Goal: Transaction & Acquisition: Purchase product/service

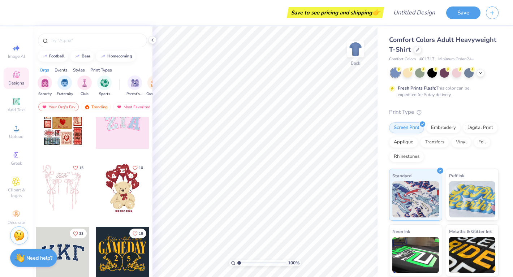
scroll to position [24, 0]
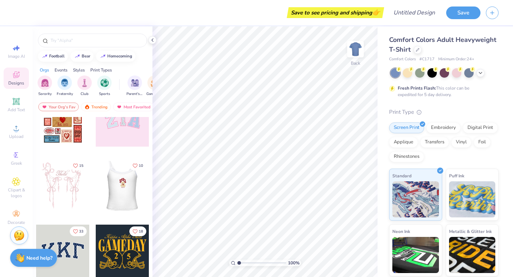
click at [120, 189] on div at bounding box center [121, 185] width 53 height 53
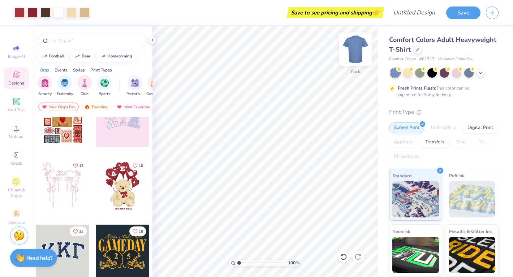
click at [355, 48] on img at bounding box center [355, 49] width 29 height 29
click at [356, 57] on img at bounding box center [355, 49] width 29 height 29
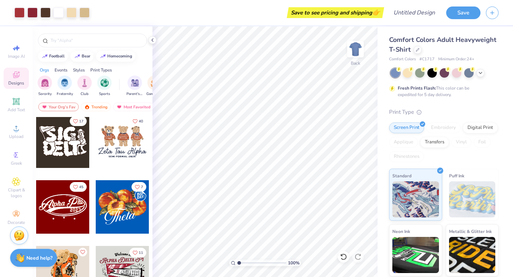
scroll to position [285, 0]
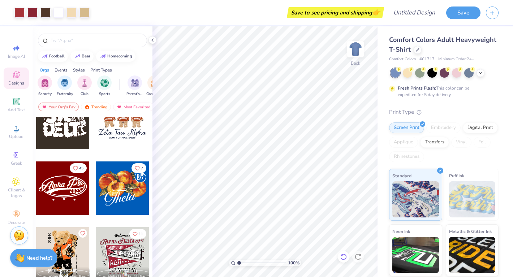
click at [342, 257] on icon at bounding box center [343, 256] width 7 height 7
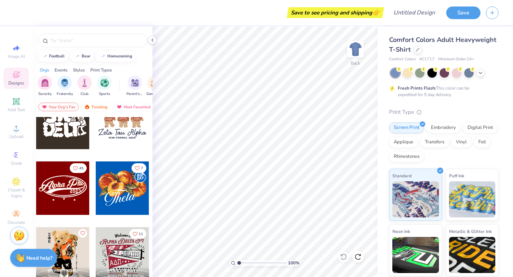
click at [21, 80] on div "Designs" at bounding box center [16, 78] width 25 height 21
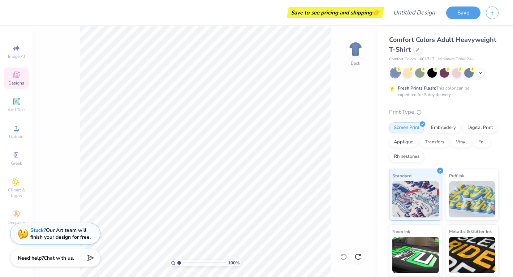
click at [21, 80] on div "Designs" at bounding box center [16, 78] width 25 height 21
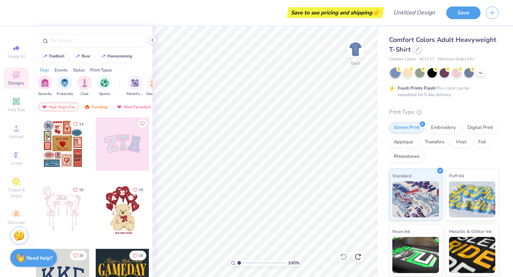
click at [418, 48] on icon at bounding box center [418, 49] width 4 height 4
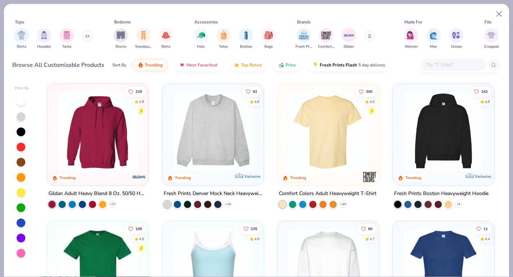
click at [223, 129] on img at bounding box center [212, 131] width 87 height 80
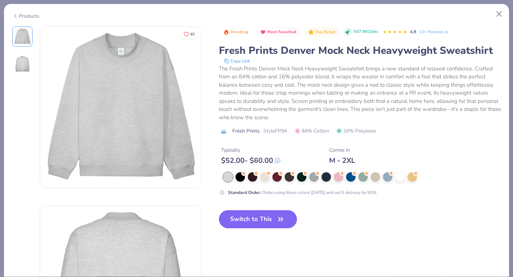
click at [22, 16] on div "Products" at bounding box center [25, 16] width 27 height 8
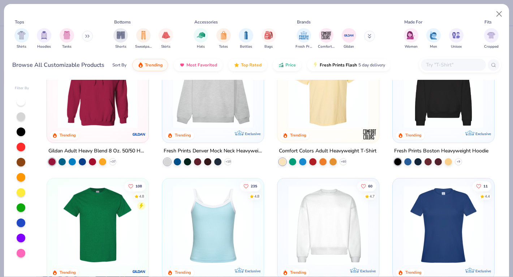
scroll to position [41, 0]
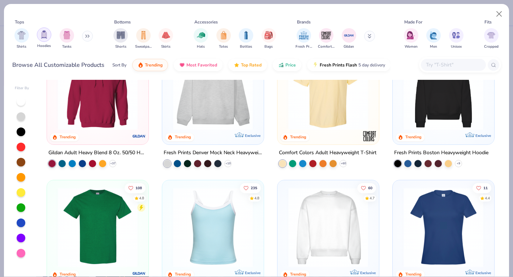
click at [43, 38] on img "filter for Hoodies" at bounding box center [44, 34] width 8 height 8
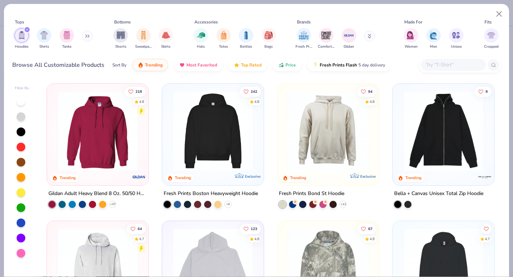
click at [87, 35] on icon at bounding box center [86, 36] width 1 height 3
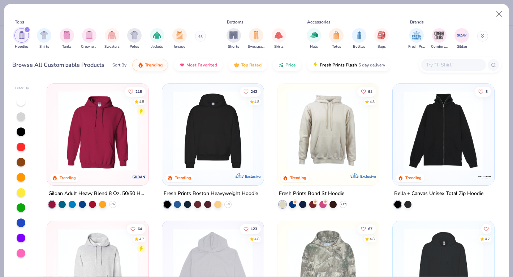
click at [25, 31] on div "filter for Hoodies" at bounding box center [27, 29] width 7 height 7
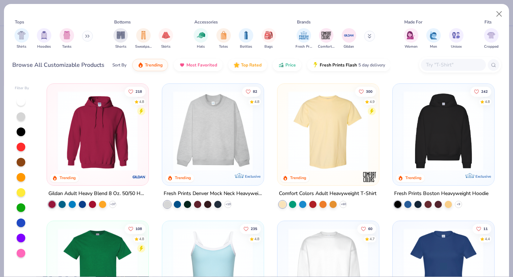
click at [86, 36] on button at bounding box center [87, 36] width 11 height 11
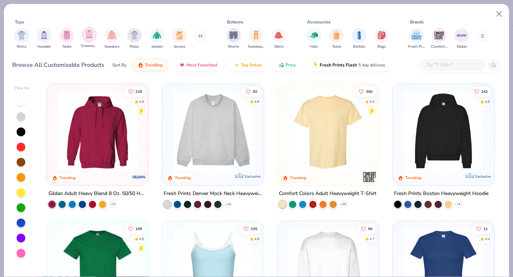
click at [91, 38] on img "filter for Crewnecks" at bounding box center [89, 34] width 8 height 8
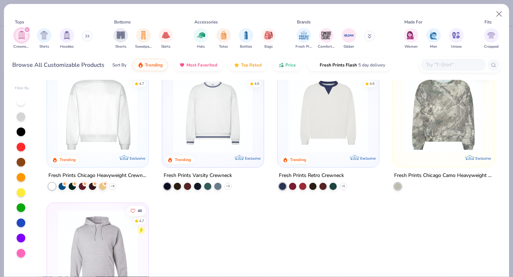
scroll to position [16, 0]
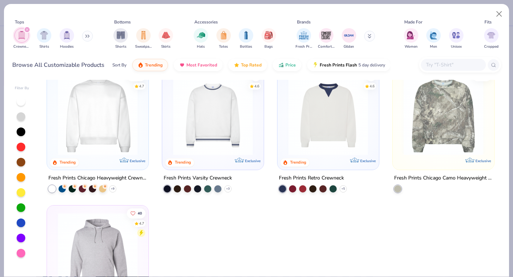
click at [103, 122] on img at bounding box center [97, 116] width 87 height 80
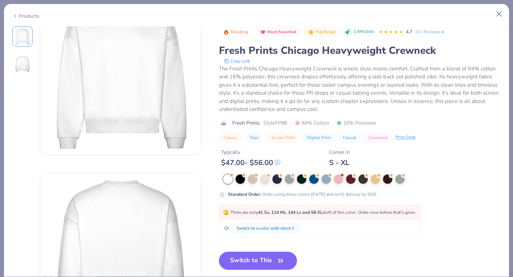
scroll to position [35, 0]
click at [337, 181] on div at bounding box center [338, 178] width 9 height 9
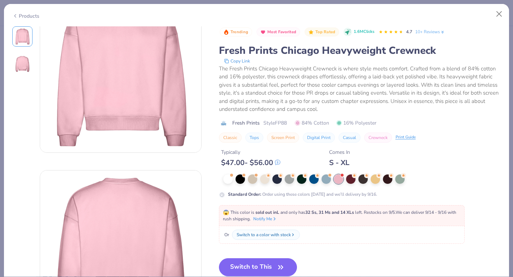
click at [261, 183] on div at bounding box center [264, 178] width 9 height 9
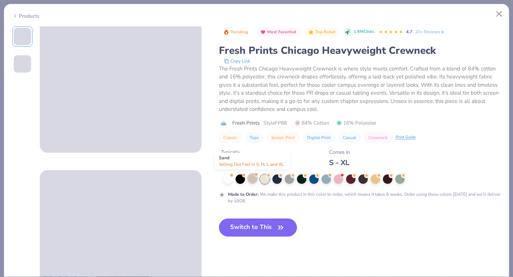
click at [255, 182] on div at bounding box center [252, 178] width 9 height 9
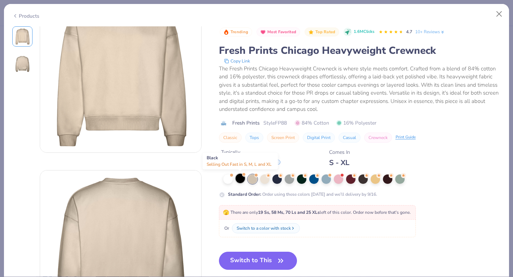
click at [241, 180] on div at bounding box center [240, 178] width 9 height 9
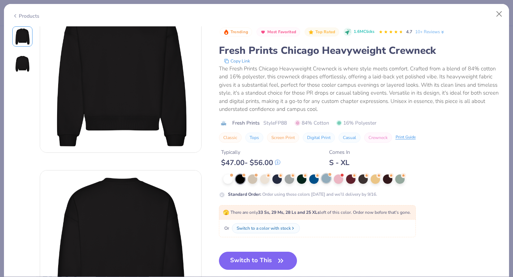
click at [324, 180] on div at bounding box center [326, 178] width 9 height 9
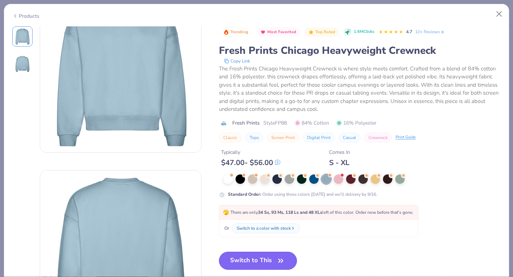
click at [284, 258] on icon "button" at bounding box center [281, 261] width 10 height 10
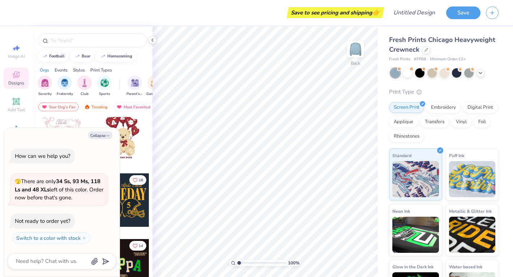
scroll to position [64, 0]
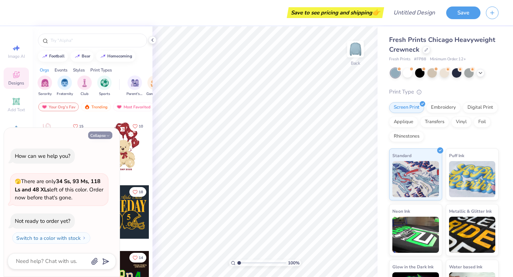
click at [104, 134] on button "Collapse" at bounding box center [100, 135] width 24 height 8
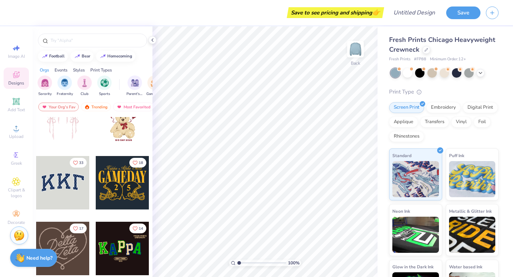
scroll to position [92, 0]
click at [75, 181] on div at bounding box center [62, 182] width 53 height 53
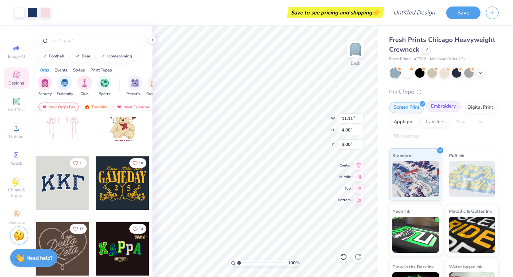
click at [445, 108] on div "Embroidery" at bounding box center [443, 106] width 34 height 11
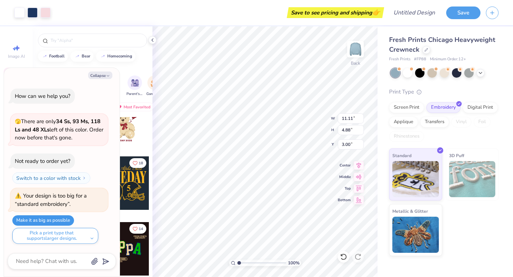
click at [52, 219] on button "Make it as big as possible" at bounding box center [43, 220] width 62 height 10
type textarea "x"
type input "12.00"
type input "5.27"
type input "2.61"
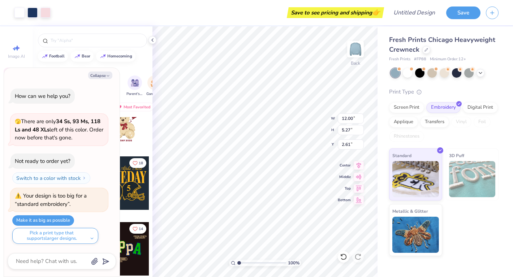
type textarea "x"
type input "2.59"
click at [103, 78] on button "Collapse" at bounding box center [100, 76] width 24 height 8
type textarea "x"
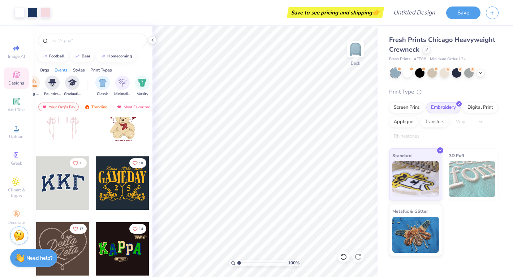
scroll to position [0, 336]
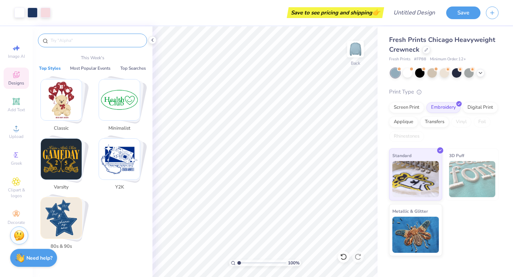
click at [115, 42] on input "text" at bounding box center [96, 40] width 92 height 7
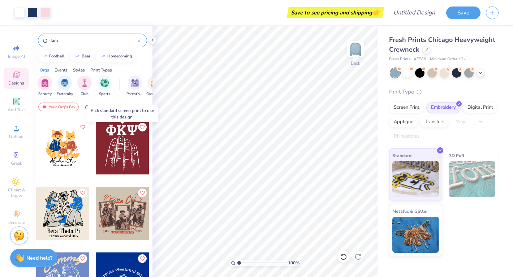
scroll to position [261, 0]
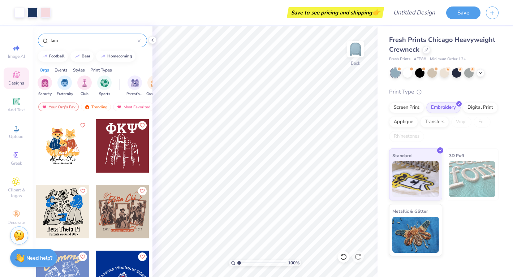
type input "fam"
type input "3.00"
click at [18, 107] on span "Add Text" at bounding box center [16, 110] width 17 height 6
type input "5.95"
type input "1.72"
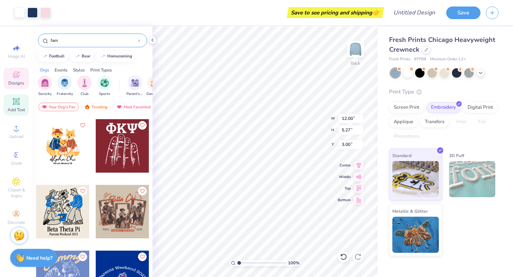
type input "9.64"
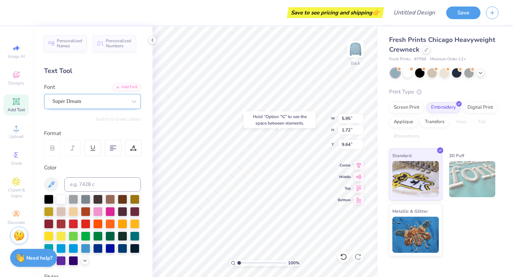
click at [82, 97] on div "Super Dream" at bounding box center [90, 101] width 76 height 11
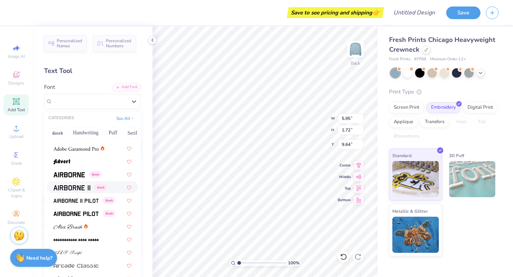
scroll to position [142, 0]
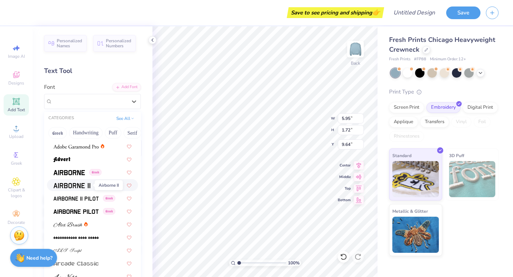
click at [79, 183] on img at bounding box center [71, 185] width 37 height 5
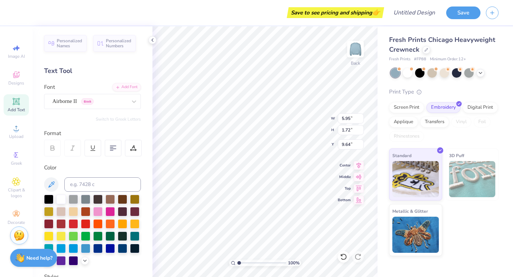
type input "5.57"
type input "1.80"
type input "9.60"
click at [121, 247] on div at bounding box center [122, 247] width 9 height 9
click at [133, 248] on div at bounding box center [134, 247] width 9 height 9
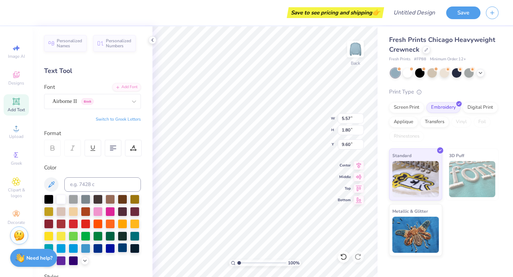
click at [125, 247] on div at bounding box center [122, 247] width 9 height 9
click at [85, 248] on div at bounding box center [85, 247] width 9 height 9
click at [62, 198] on div at bounding box center [60, 198] width 9 height 9
click at [102, 182] on input at bounding box center [102, 184] width 77 height 14
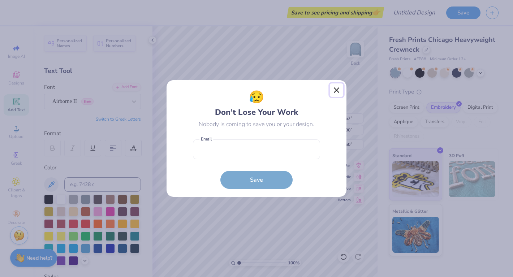
click at [336, 87] on button "Close" at bounding box center [337, 90] width 14 height 14
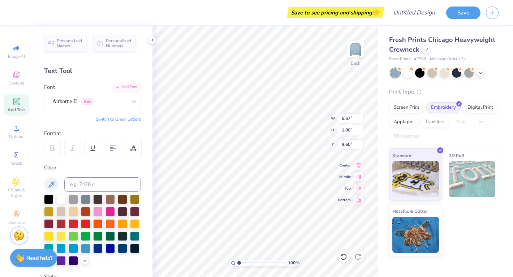
type textarea "T"
type textarea "FAM 92"
click at [121, 248] on div at bounding box center [122, 247] width 9 height 9
click at [122, 250] on div at bounding box center [122, 247] width 9 height 9
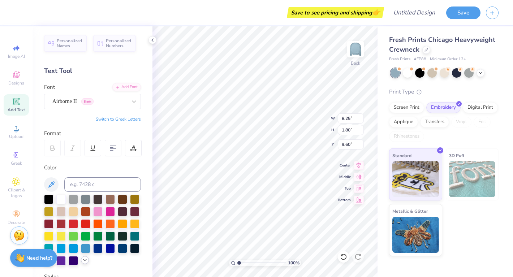
click at [86, 259] on icon at bounding box center [85, 260] width 6 height 6
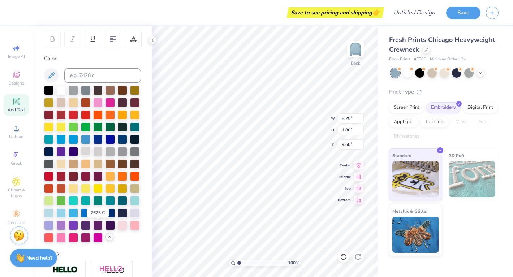
scroll to position [110, 0]
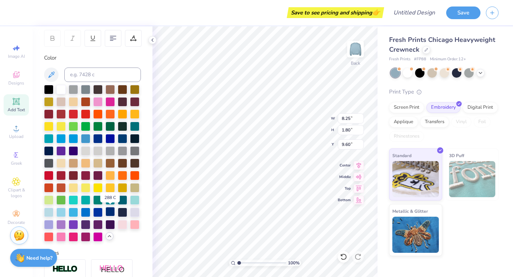
click at [111, 212] on div at bounding box center [109, 211] width 9 height 9
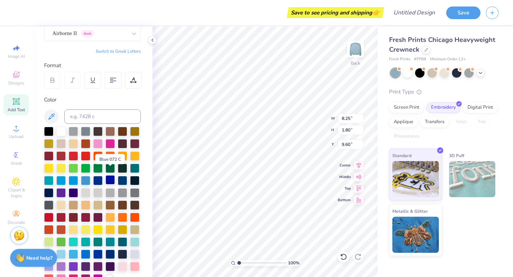
scroll to position [66, 0]
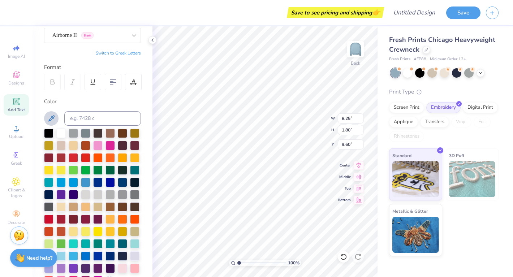
click at [46, 116] on button at bounding box center [51, 118] width 14 height 14
click at [47, 122] on icon at bounding box center [51, 118] width 9 height 9
type input "8.19"
type input "1.79"
type input "8.27"
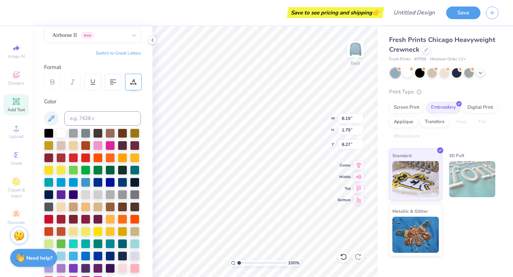
click at [129, 83] on div at bounding box center [133, 82] width 17 height 17
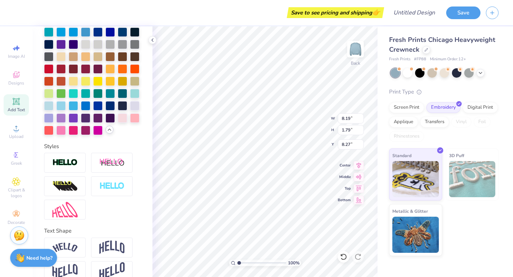
scroll to position [253, 0]
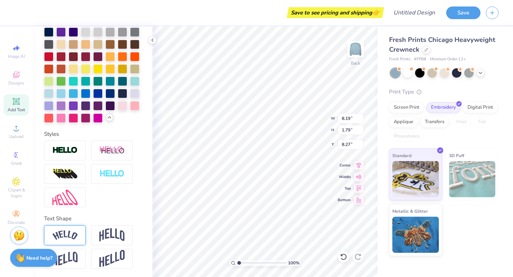
click at [71, 240] on div at bounding box center [65, 235] width 42 height 20
type input "10.53"
type input "2.99"
type input "7.67"
click at [103, 241] on img at bounding box center [111, 235] width 25 height 14
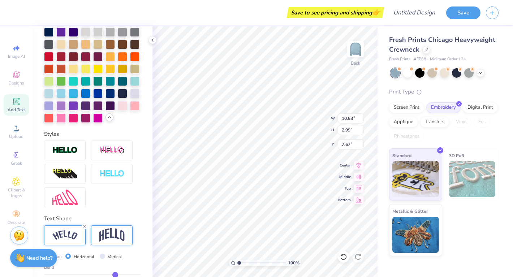
type input "8.19"
type input "3.48"
type input "7.42"
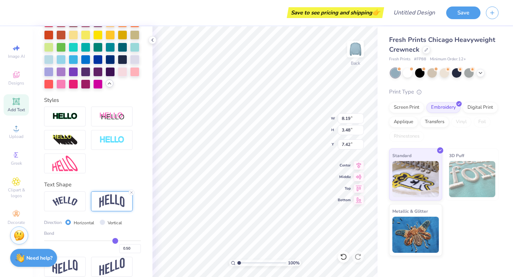
scroll to position [295, 0]
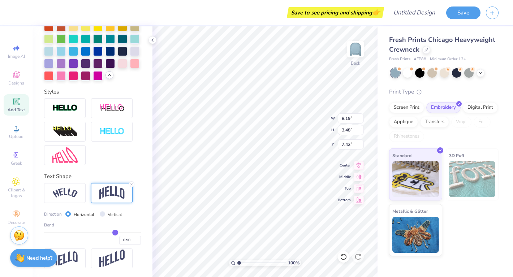
type input "0.46"
type input "0.44"
type input "0.41"
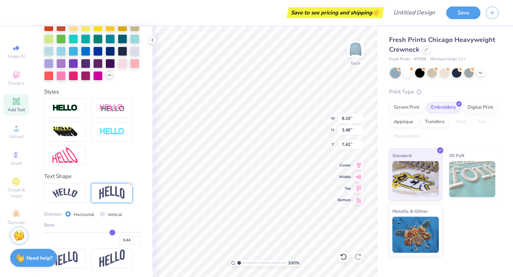
type input "0.41"
type input "0.38"
type input "0.36"
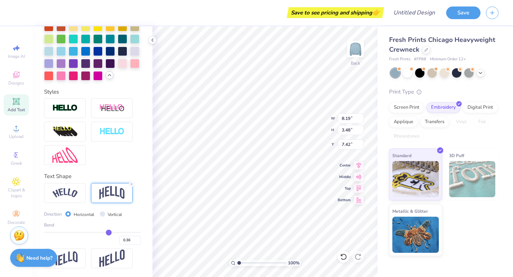
type input "0.34"
type input "0.31"
type input "0.3"
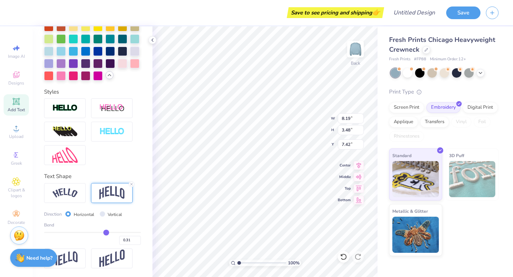
type input "0.30"
type input "0.28"
type input "0.26"
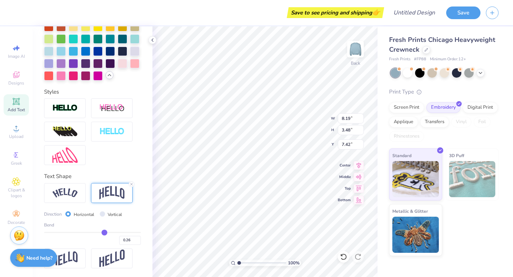
type input "0.25"
type input "0.23"
type input "0.22"
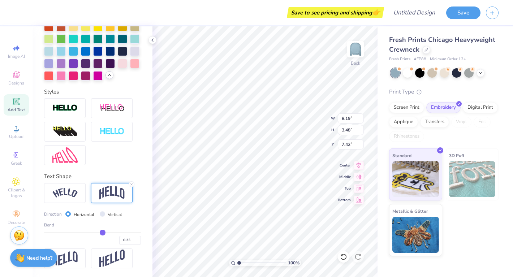
type input "0.22"
type input "0.2"
type input "0.20"
type input "0.19"
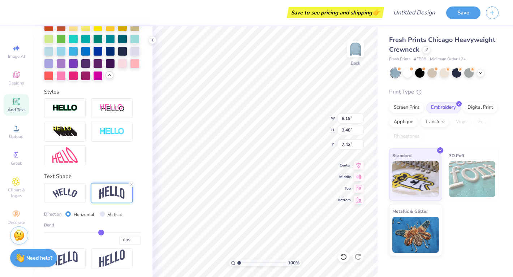
type input "0.17"
type input "0.16"
type input "0.15"
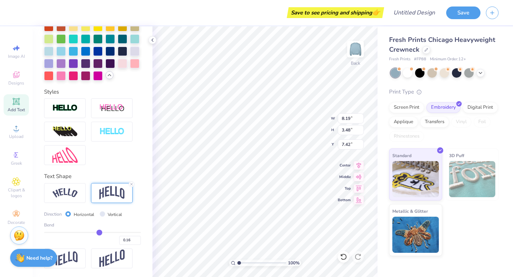
type input "0.15"
type input "0.14"
type input "0.13"
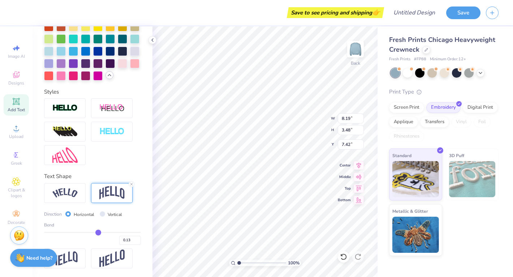
type input "0.12"
type input "0.1"
type input "0.10"
type input "0.09"
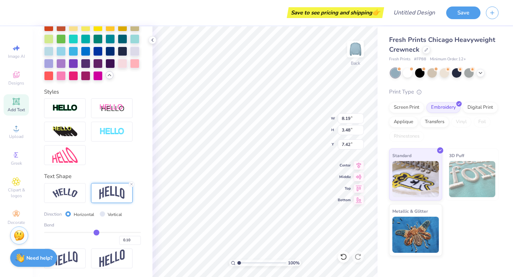
type input "0.09"
type input "0.08"
type input "0.07"
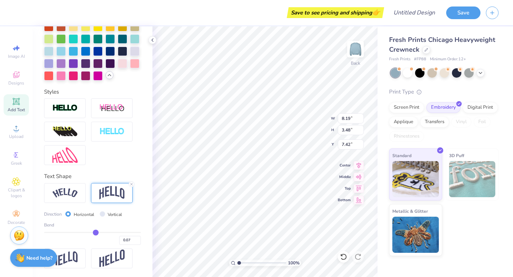
type input "0.06"
type input "0.05"
type input "0.04"
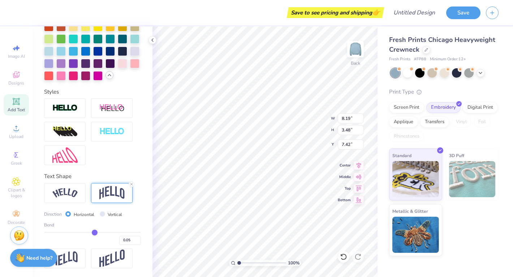
type input "0.04"
type input "0.03"
type input "0.02"
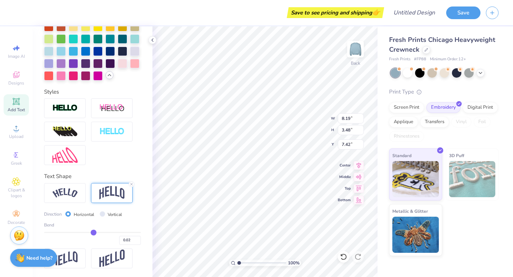
type input "0.01"
type input "0"
type input "0.00"
type input "-0.01"
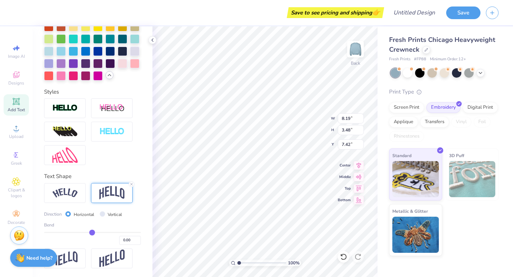
type input "-0.01"
type input "-0.02"
type input "-0.03"
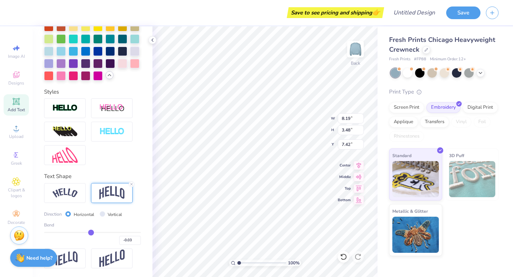
type input "-0.02"
drag, startPoint x: 114, startPoint y: 232, endPoint x: 91, endPoint y: 235, distance: 22.6
type input "-0.02"
click at [91, 233] on input "range" at bounding box center [92, 232] width 97 height 1
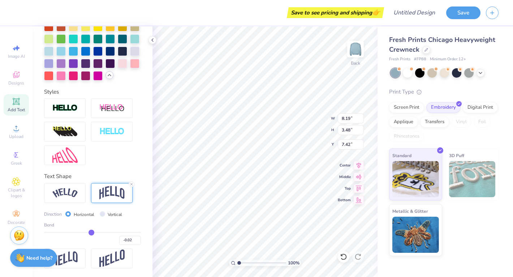
type input "1.85"
type input "8.24"
type input "0.02"
type input "0.03"
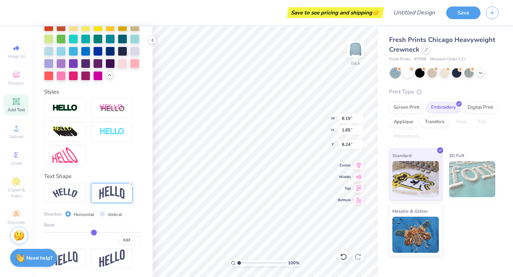
type input "0.03"
type input "0.04"
type input "0.05"
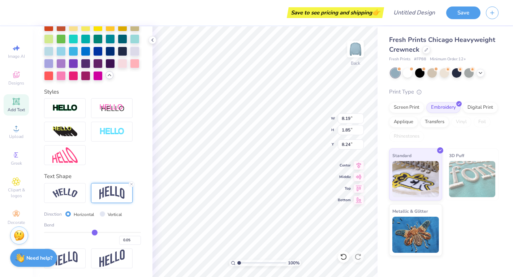
type input "0.06"
type input "0.07"
type input "0.08"
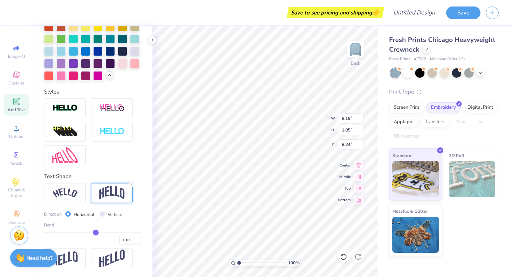
type input "0.08"
type input "0.09"
type input "0.1"
type input "0.10"
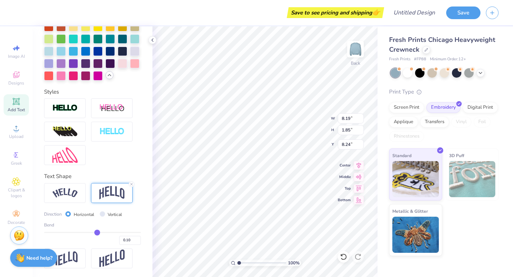
drag, startPoint x: 93, startPoint y: 232, endPoint x: 97, endPoint y: 232, distance: 4.0
type input "0.1"
click at [97, 232] on input "range" at bounding box center [92, 232] width 97 height 1
type input "2.11"
type input "8.11"
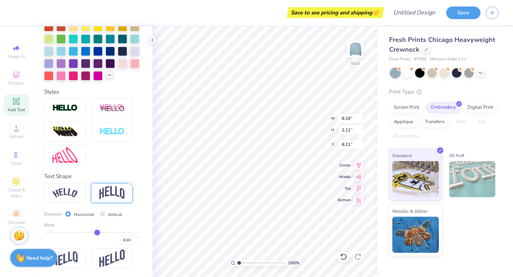
type input "0.11"
type input "0.12"
type input "0.13"
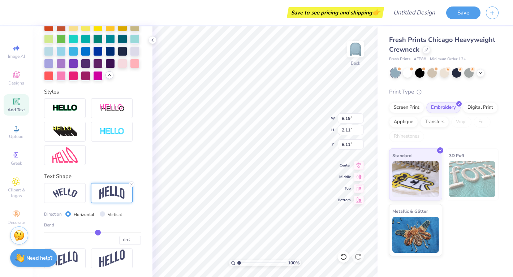
type input "0.13"
type input "0.14"
type input "0.15"
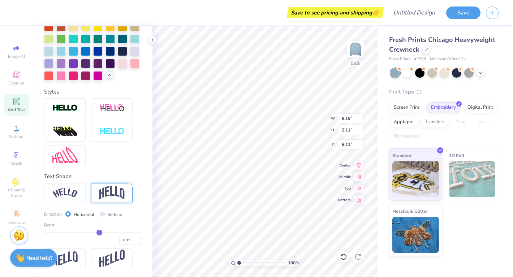
type input "0.16"
type input "0.17"
type input "0.18"
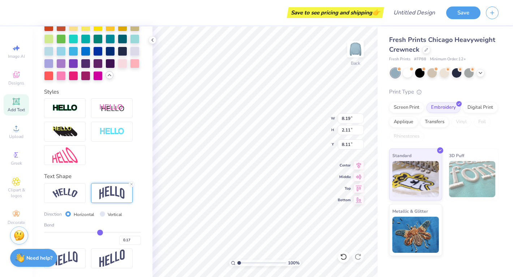
type input "0.18"
type input "0.19"
type input "0.2"
type input "0.20"
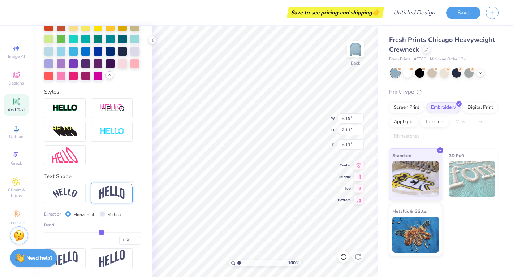
drag, startPoint x: 97, startPoint y: 232, endPoint x: 101, endPoint y: 232, distance: 4.3
type input "0.2"
click at [101, 232] on input "range" at bounding box center [92, 232] width 97 height 1
type input "2.44"
type input "7.94"
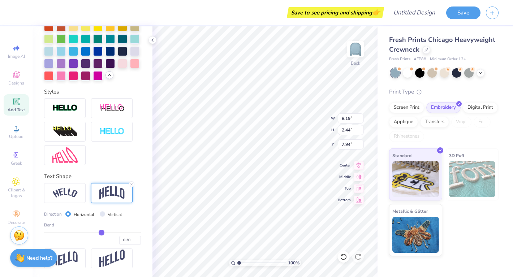
type input "4.56"
type input "1.36"
type input "7.84"
click at [77, 115] on div at bounding box center [65, 108] width 42 height 20
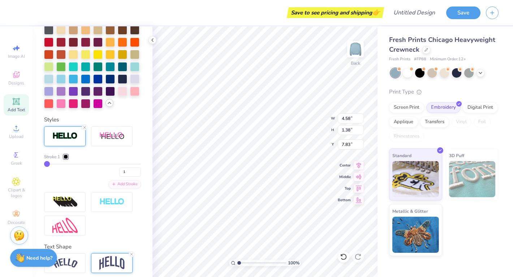
type input "4.58"
type input "1.38"
type input "7.83"
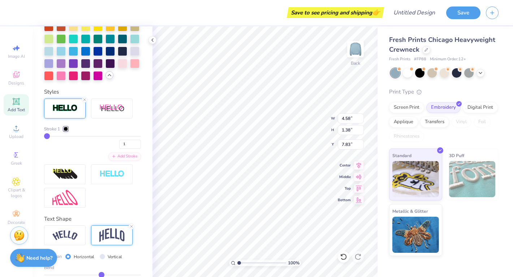
type input "2"
type input "3"
type input "4"
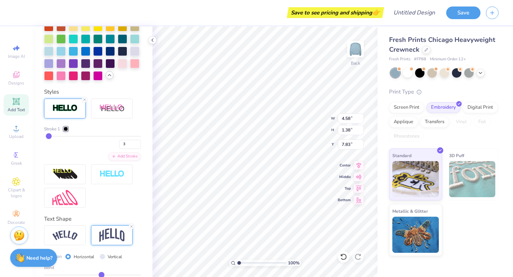
type input "4"
type input "5"
type input "7"
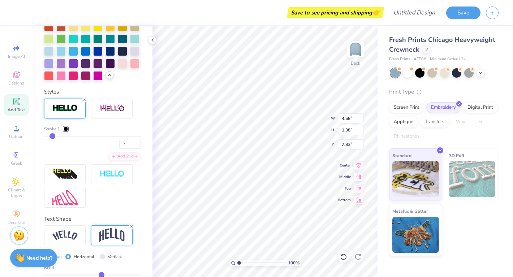
type input "8"
type input "9"
type input "11"
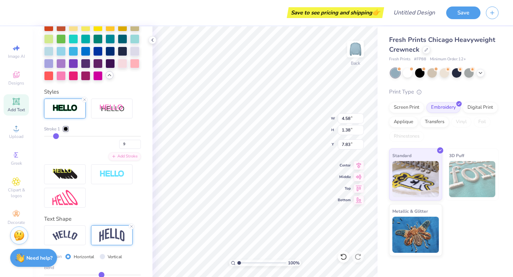
type input "11"
type input "12"
type input "13"
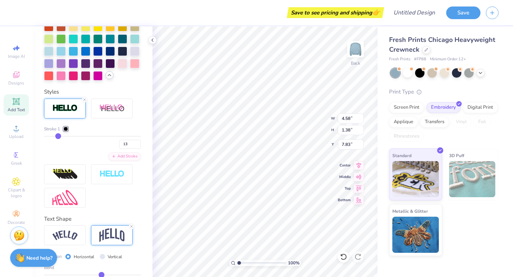
drag, startPoint x: 47, startPoint y: 135, endPoint x: 58, endPoint y: 137, distance: 11.3
type input "13"
click at [58, 137] on input "range" at bounding box center [92, 136] width 97 height 1
type input "4.80"
type input "1.59"
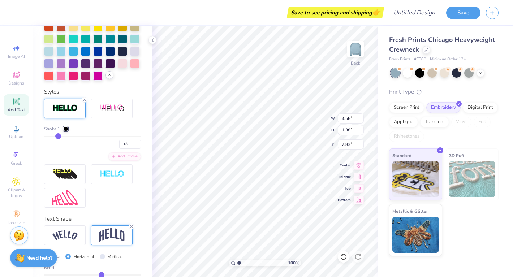
type input "7.73"
type input "11"
type input "10"
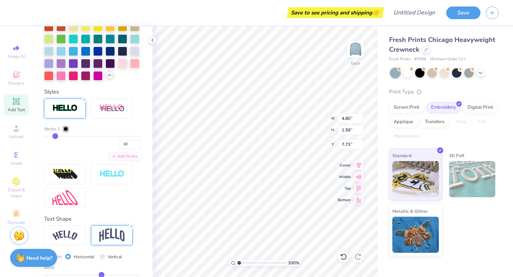
type input "8"
type input "6"
type input "2"
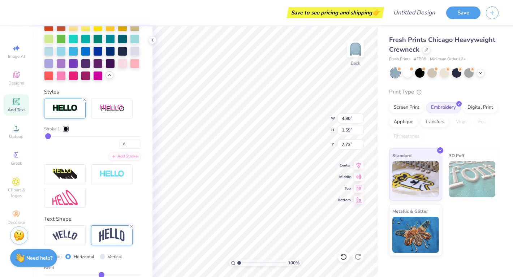
type input "2"
type input "1"
drag, startPoint x: 58, startPoint y: 137, endPoint x: 33, endPoint y: 136, distance: 24.9
type input "1"
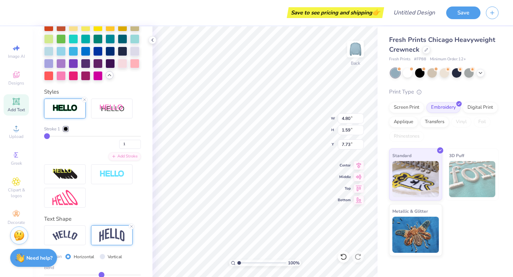
click at [44, 136] on input "range" at bounding box center [92, 136] width 97 height 1
type input "4.58"
type input "1.38"
type input "7.83"
click at [85, 100] on icon at bounding box center [84, 100] width 4 height 4
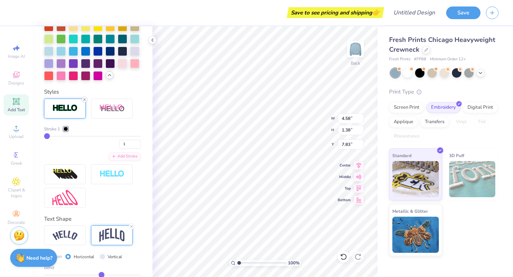
type input "4.56"
type input "1.36"
type input "7.84"
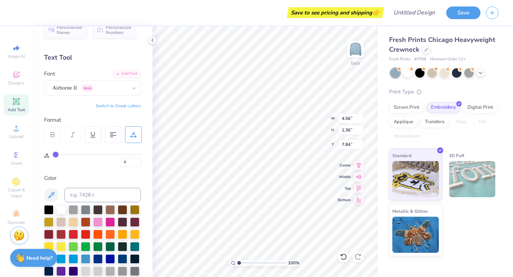
scroll to position [0, 0]
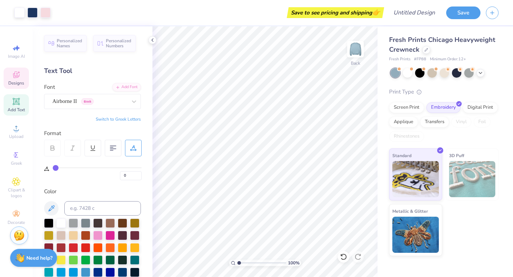
click at [16, 78] on icon at bounding box center [16, 74] width 9 height 9
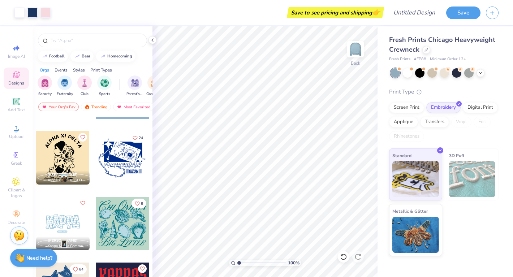
scroll to position [800, 0]
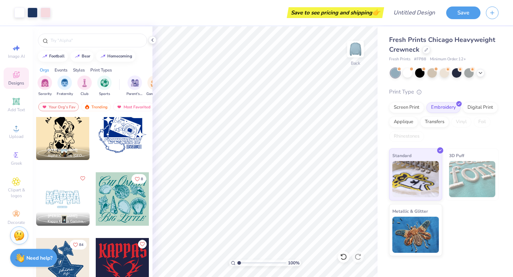
click at [74, 202] on div at bounding box center [116, 198] width 160 height 53
type input "12.00"
type input "5.27"
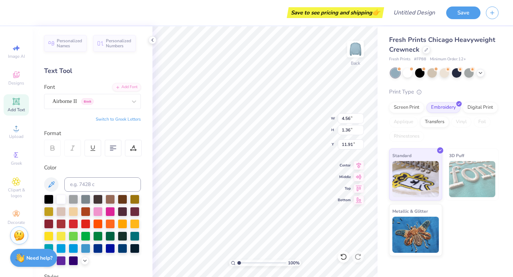
type input "11.91"
type input "9.71"
type input "5.15"
type input "3.00"
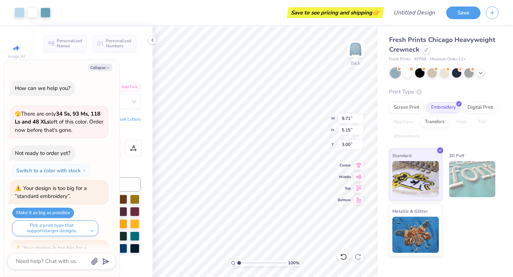
scroll to position [52, 0]
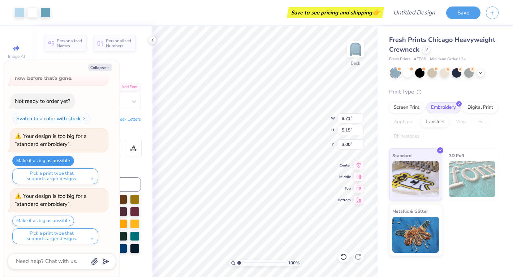
click at [43, 158] on button "Make it as big as possible" at bounding box center [43, 161] width 62 height 10
click at [51, 163] on button "Make it as big as possible" at bounding box center [43, 161] width 62 height 10
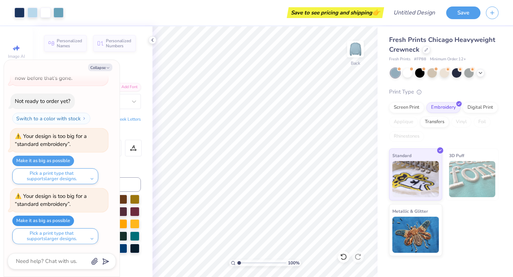
click at [39, 219] on button "Make it as big as possible" at bounding box center [43, 221] width 62 height 10
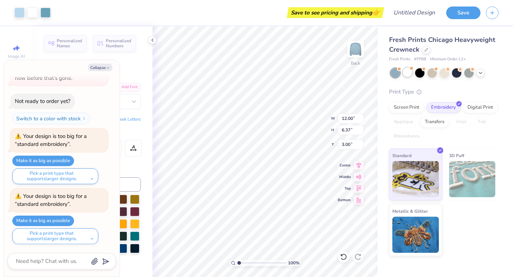
click at [408, 73] on div at bounding box center [407, 72] width 9 height 9
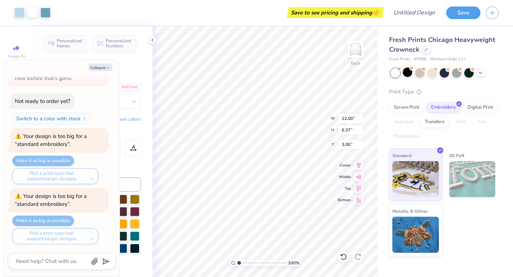
scroll to position [132, 0]
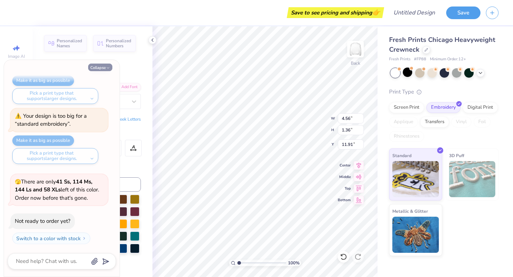
click at [105, 69] on button "Collapse" at bounding box center [100, 68] width 24 height 8
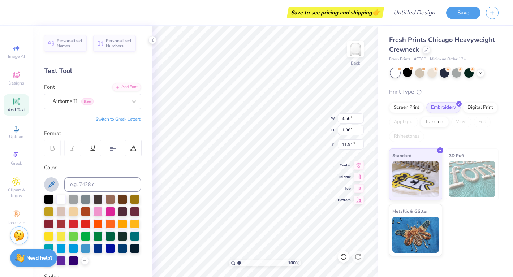
click at [49, 184] on icon at bounding box center [51, 184] width 9 height 9
click at [85, 247] on div at bounding box center [85, 247] width 9 height 9
click at [54, 182] on icon at bounding box center [51, 184] width 6 height 6
click at [56, 186] on button at bounding box center [51, 184] width 14 height 14
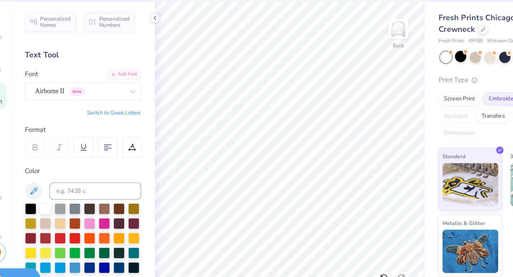
scroll to position [0, 0]
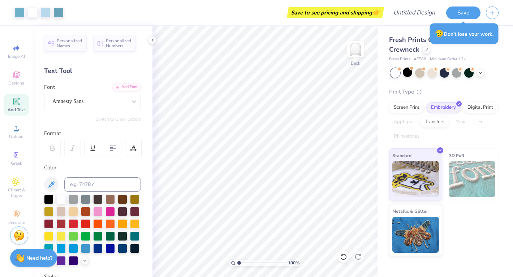
click at [365, 14] on div "Save to see pricing and shipping 👉" at bounding box center [336, 12] width 94 height 11
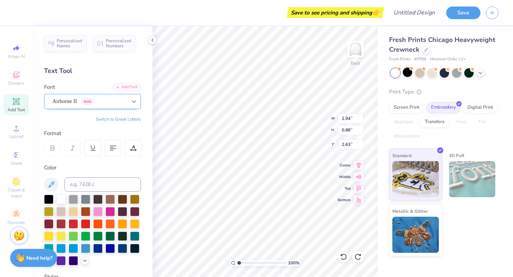
click at [131, 101] on icon at bounding box center [133, 101] width 7 height 7
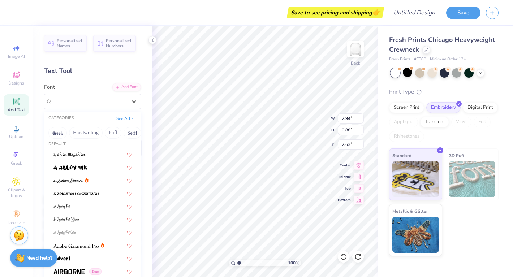
scroll to position [158, 0]
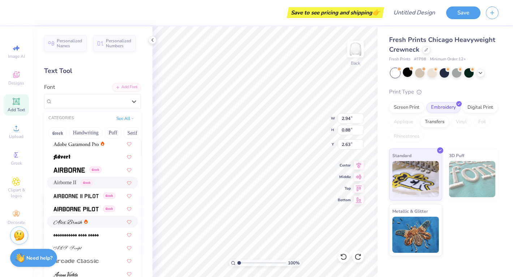
click at [96, 224] on div at bounding box center [92, 222] width 78 height 8
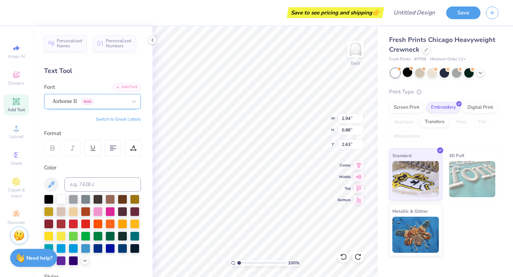
click at [125, 107] on div "Airborne II Greek" at bounding box center [92, 101] width 97 height 15
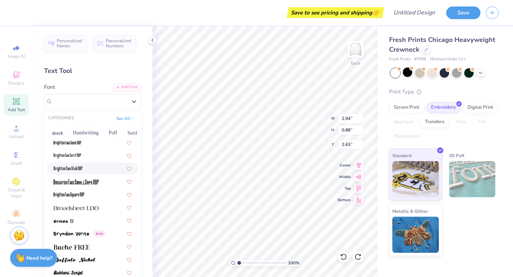
scroll to position [636, 0]
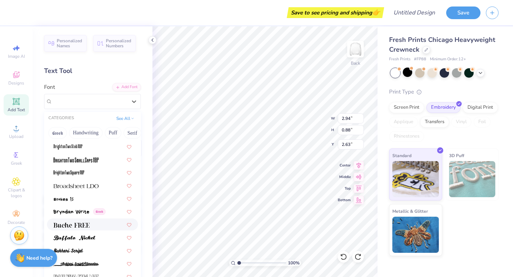
click at [99, 227] on div at bounding box center [92, 225] width 78 height 8
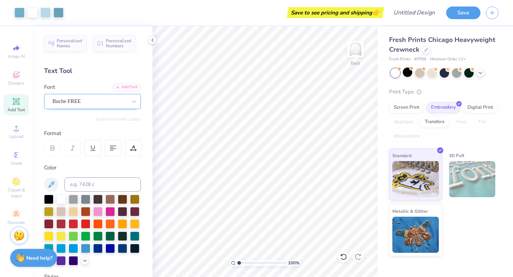
click at [126, 102] on div "Buche FREE" at bounding box center [90, 101] width 76 height 11
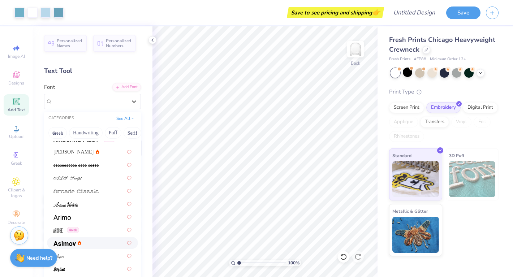
scroll to position [248, 0]
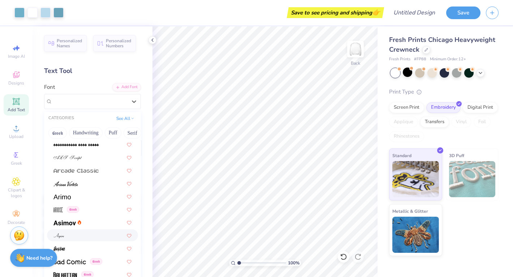
click at [95, 238] on div at bounding box center [92, 236] width 78 height 8
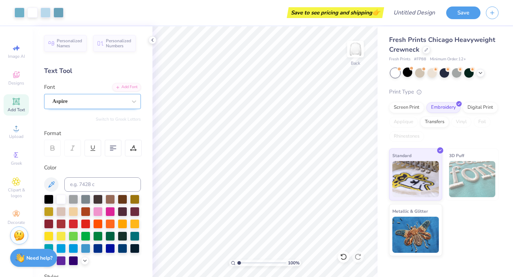
click at [99, 100] on div "Aspire" at bounding box center [90, 101] width 76 height 11
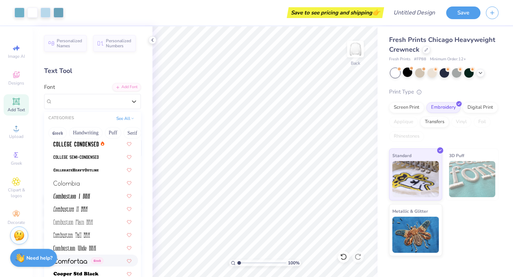
scroll to position [1048, 0]
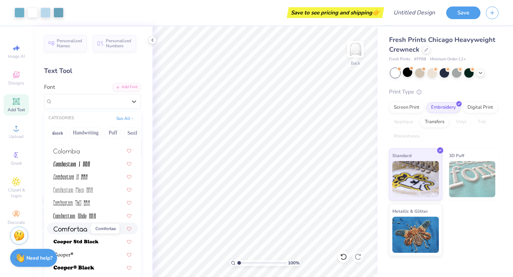
click at [68, 229] on img at bounding box center [70, 229] width 34 height 5
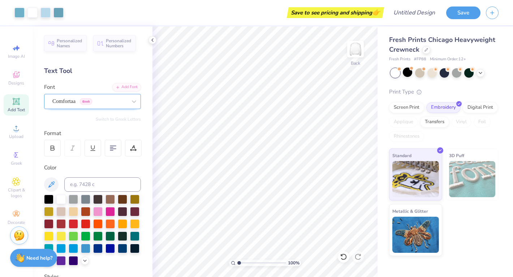
click at [107, 102] on div "Comfortaa Greek" at bounding box center [90, 101] width 76 height 11
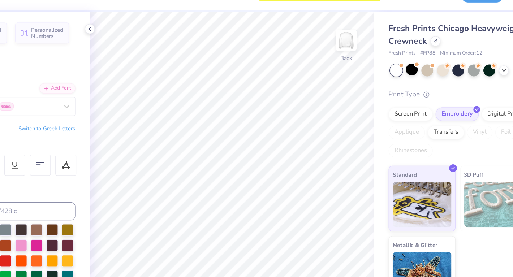
scroll to position [0, 0]
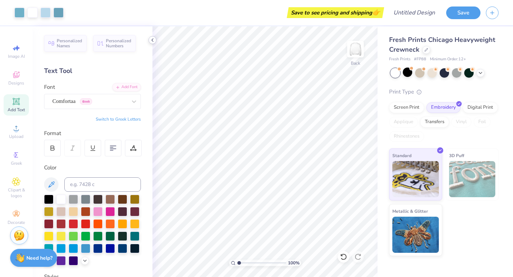
click at [153, 39] on icon at bounding box center [153, 40] width 6 height 6
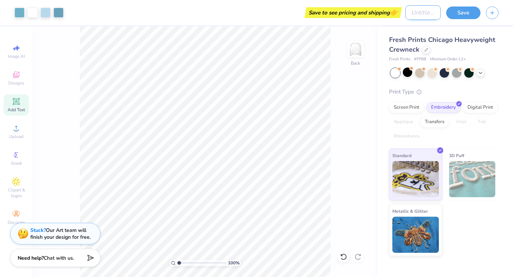
click at [406, 10] on input "Design Title" at bounding box center [422, 12] width 35 height 14
click at [466, 13] on button "Save" at bounding box center [463, 11] width 34 height 13
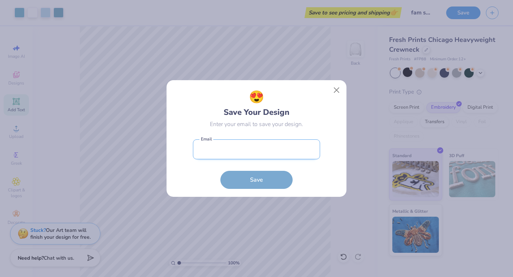
click at [275, 148] on input "email" at bounding box center [256, 149] width 127 height 20
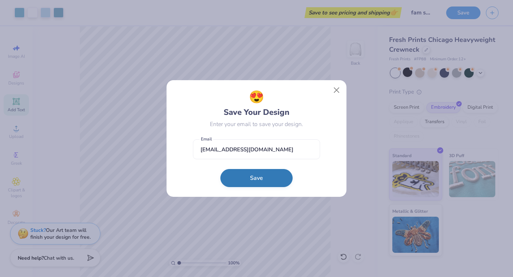
click at [274, 180] on button "Save" at bounding box center [256, 178] width 72 height 18
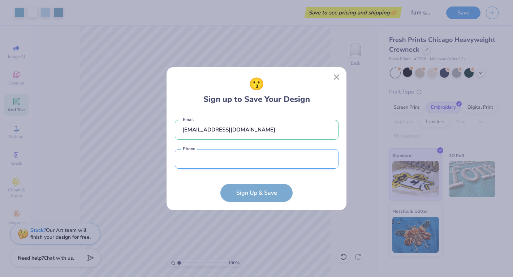
click at [232, 165] on input "tel" at bounding box center [257, 159] width 164 height 20
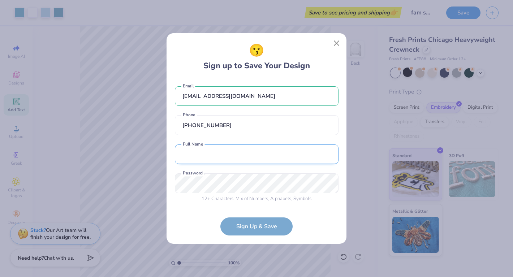
click at [222, 153] on input "text" at bounding box center [257, 155] width 164 height 20
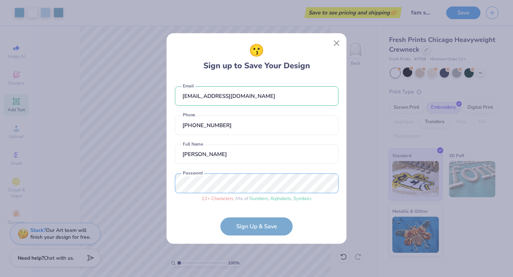
scroll to position [16, 0]
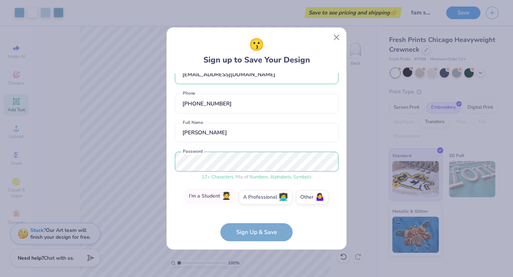
click at [217, 202] on label "I'm a Student 🧑‍🎓" at bounding box center [210, 196] width 51 height 14
click at [254, 213] on input "I'm a Student 🧑‍🎓" at bounding box center [256, 215] width 5 height 5
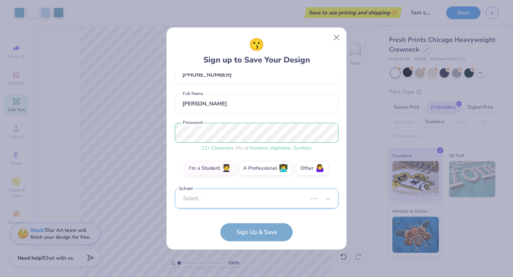
click at [228, 208] on div "[EMAIL_ADDRESS][DOMAIN_NAME] Email [PHONE_NUMBER] Phone [PERSON_NAME] Full Name…" at bounding box center [257, 142] width 164 height 139
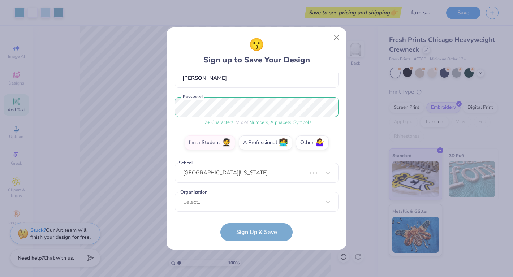
scroll to position [41, 0]
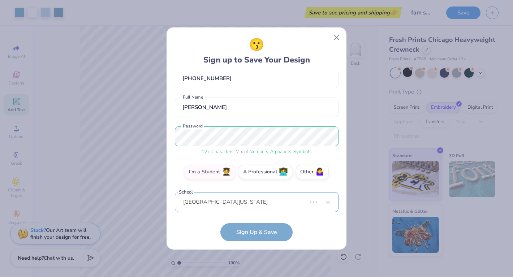
click at [213, 199] on div "[EMAIL_ADDRESS][DOMAIN_NAME] Email [PHONE_NUMBER] Phone [PERSON_NAME] Full Name…" at bounding box center [257, 142] width 164 height 139
click at [194, 225] on form "[EMAIL_ADDRESS][DOMAIN_NAME] Email [PHONE_NUMBER] Phone [PERSON_NAME] Full Name…" at bounding box center [257, 157] width 164 height 168
click at [269, 190] on div "[EMAIL_ADDRESS][DOMAIN_NAME] Email [PHONE_NUMBER] Phone [PERSON_NAME] Full Name…" at bounding box center [257, 142] width 164 height 139
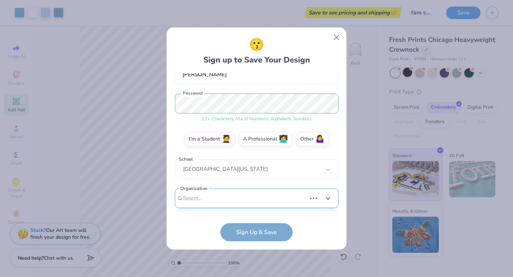
click at [271, 197] on div "Use Up and Down to choose options, press Enter to select the currently focused …" at bounding box center [257, 210] width 164 height 42
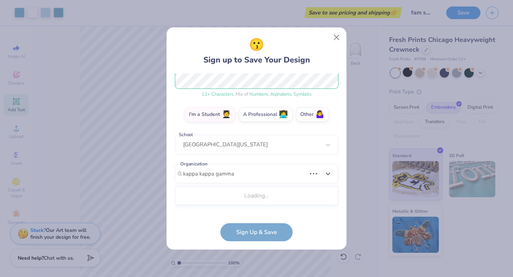
scroll to position [182, 0]
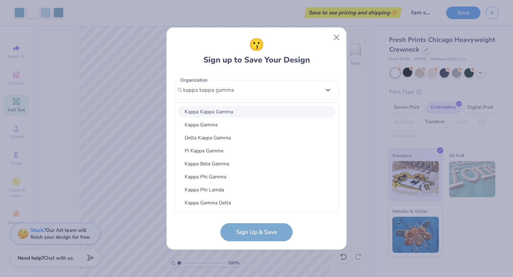
click at [242, 112] on div "Kappa Kappa Gamma" at bounding box center [256, 112] width 157 height 12
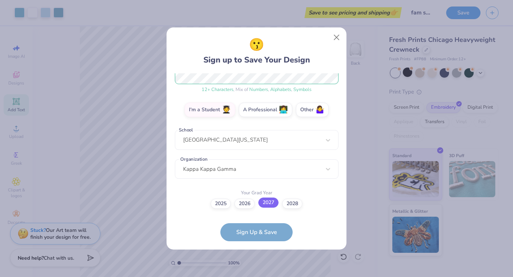
click at [273, 204] on label "2027" at bounding box center [268, 203] width 20 height 10
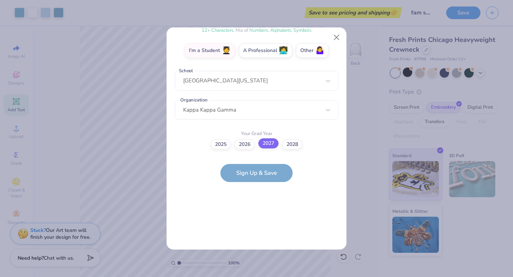
scroll to position [0, 0]
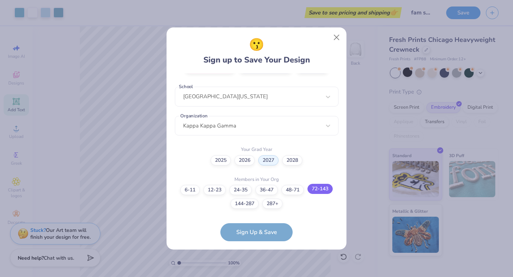
click at [313, 190] on label "72-143" at bounding box center [319, 189] width 25 height 10
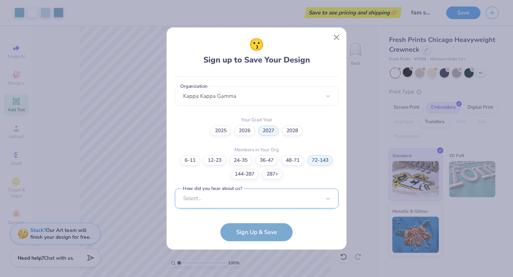
click at [258, 202] on div "Select..." at bounding box center [257, 199] width 164 height 20
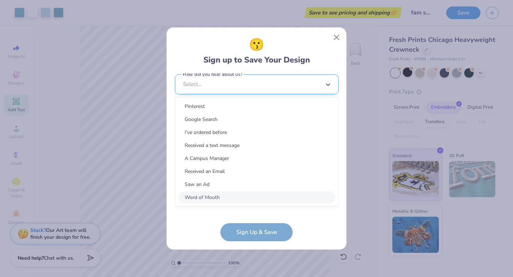
scroll to position [284, 0]
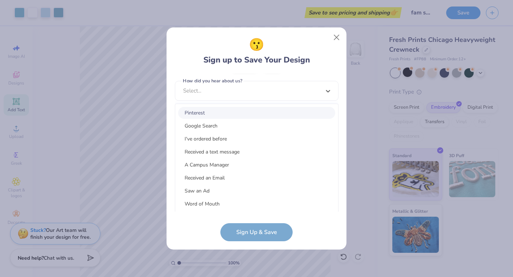
click at [210, 108] on div "Pinterest" at bounding box center [256, 113] width 157 height 12
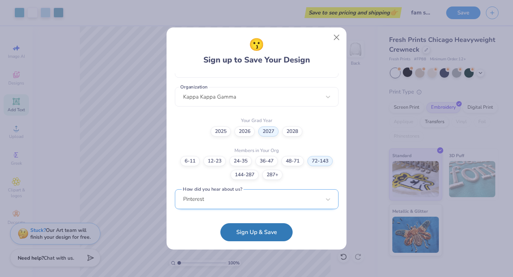
click at [240, 199] on div "Pinterest" at bounding box center [257, 199] width 164 height 20
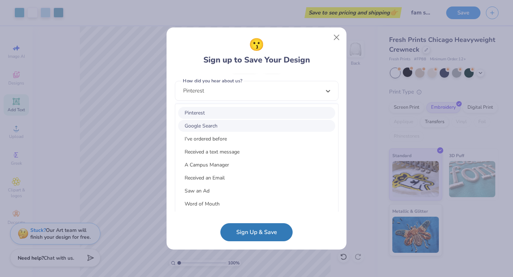
click at [212, 121] on div "Google Search" at bounding box center [256, 126] width 157 height 12
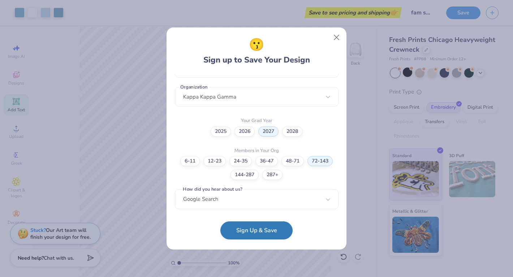
click at [250, 230] on button "Sign Up & Save" at bounding box center [256, 230] width 72 height 18
click at [266, 231] on form "[EMAIL_ADDRESS][DOMAIN_NAME] Email [PHONE_NUMBER] Phone [PERSON_NAME] Full Name…" at bounding box center [257, 157] width 164 height 168
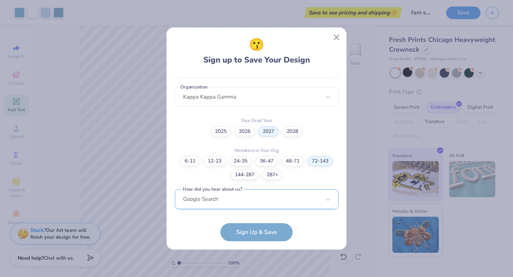
scroll to position [284, 0]
click at [262, 199] on div "Google Search" at bounding box center [257, 199] width 164 height 20
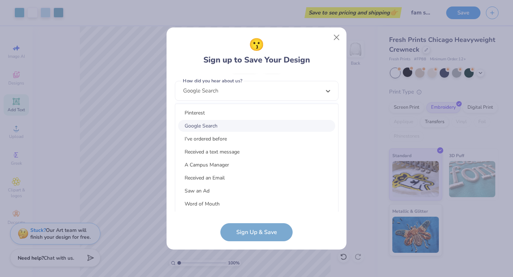
click at [217, 124] on div "Google Search" at bounding box center [256, 126] width 157 height 12
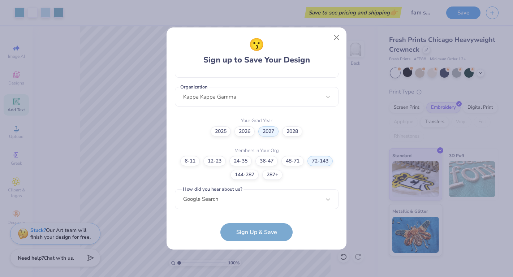
click at [260, 228] on form "[EMAIL_ADDRESS][DOMAIN_NAME] Email [PHONE_NUMBER] Phone [PERSON_NAME] Full Name…" at bounding box center [257, 157] width 164 height 168
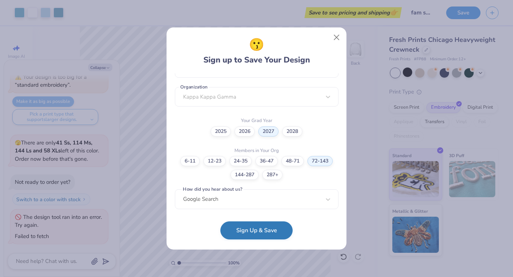
click at [262, 229] on button "Sign Up & Save" at bounding box center [256, 230] width 72 height 18
click at [249, 229] on form "[EMAIL_ADDRESS][DOMAIN_NAME] Email [PHONE_NUMBER] Phone [PERSON_NAME] Full Name…" at bounding box center [257, 157] width 164 height 168
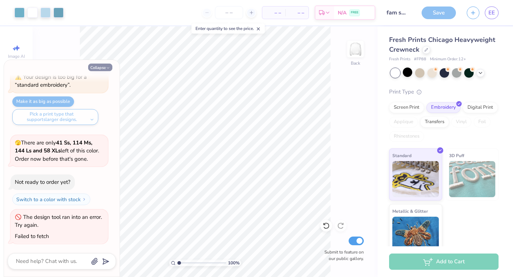
click at [109, 70] on icon "button" at bounding box center [108, 68] width 4 height 4
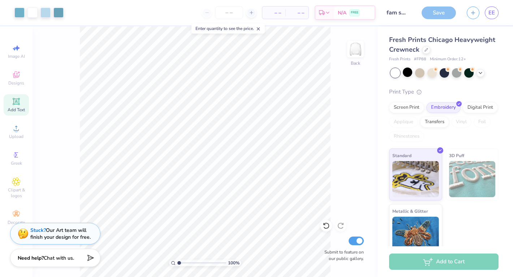
click at [277, 14] on span "– –" at bounding box center [274, 13] width 14 height 8
click at [228, 13] on input "number" at bounding box center [229, 12] width 28 height 13
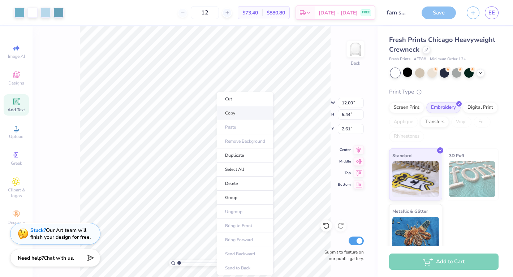
click at [226, 113] on li "Copy" at bounding box center [245, 113] width 57 height 14
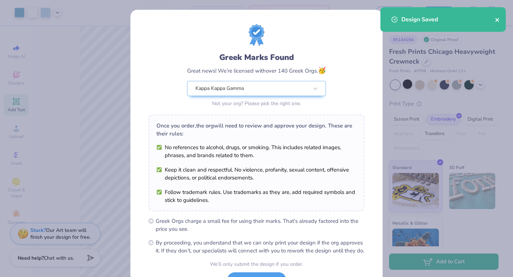
click at [497, 19] on icon "close" at bounding box center [497, 20] width 5 height 6
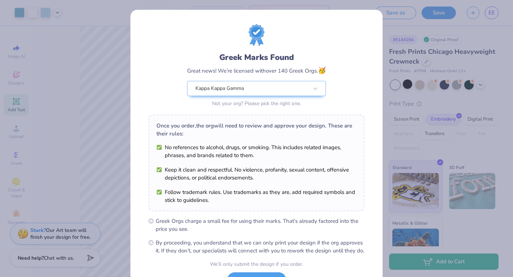
click at [404, 31] on div "Greek Marks Found Great news! We’re licensed with over 140 Greek Orgs. 🥳 Kappa …" at bounding box center [256, 138] width 513 height 277
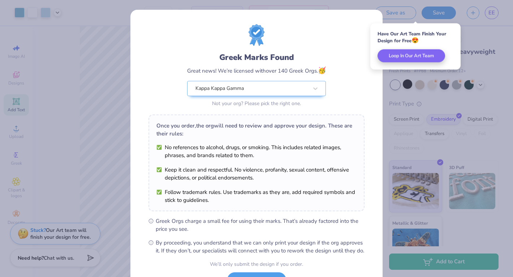
click at [407, 75] on div "Greek Marks Found Great news! We’re licensed with over 140 Greek Orgs. 🥳 Kappa …" at bounding box center [256, 138] width 513 height 277
click at [399, 82] on div "Greek Marks Found Great news! We’re licensed with over 140 Greek Orgs. 🥳 Kappa …" at bounding box center [256, 138] width 513 height 277
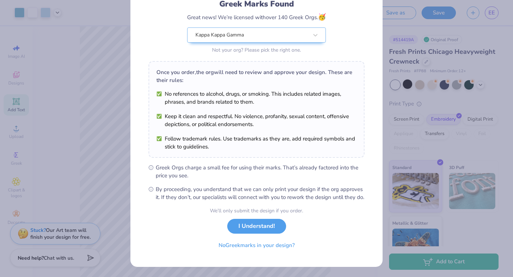
scroll to position [61, 0]
click at [266, 224] on button "I Understand!" at bounding box center [256, 224] width 59 height 15
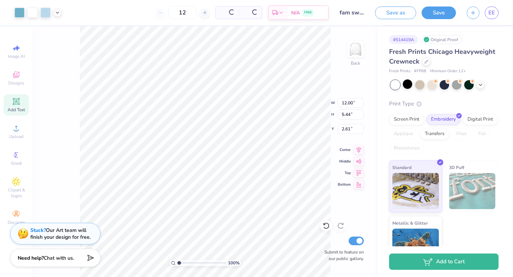
scroll to position [0, 0]
click at [163, 13] on input "12" at bounding box center [154, 12] width 28 height 13
drag, startPoint x: 168, startPoint y: 13, endPoint x: 157, endPoint y: 13, distance: 10.8
click at [157, 13] on input "12" at bounding box center [154, 12] width 28 height 13
click at [188, 13] on input "12" at bounding box center [182, 12] width 28 height 13
